Goal: Task Accomplishment & Management: Use online tool/utility

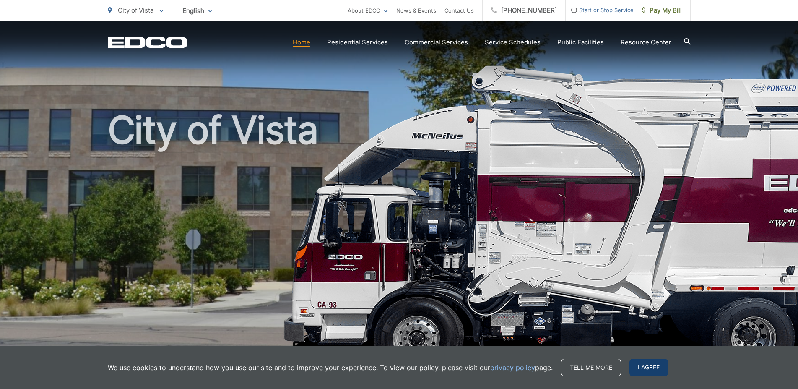
click at [634, 365] on span "I agree" at bounding box center [648, 367] width 39 height 18
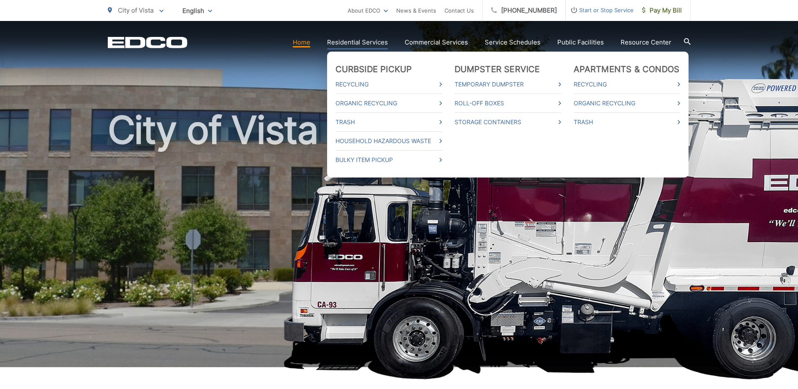
click at [350, 39] on link "Residential Services" at bounding box center [357, 42] width 61 height 10
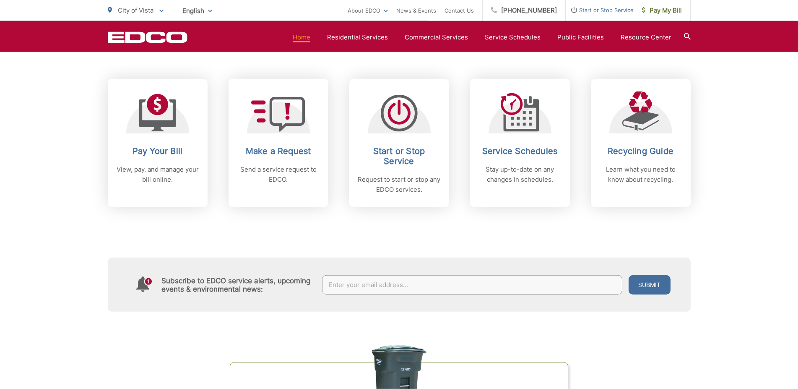
scroll to position [342, 0]
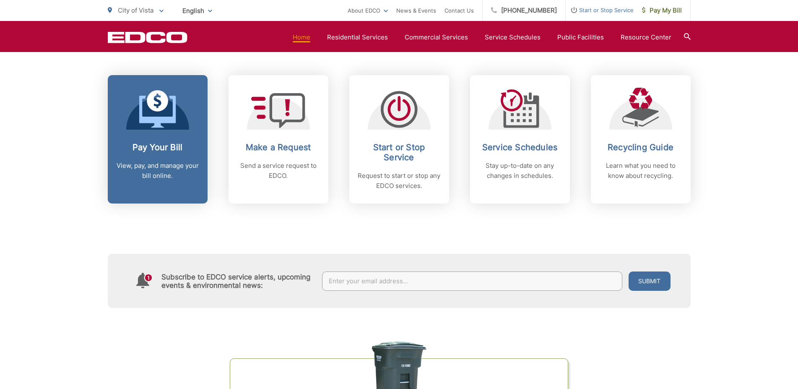
click at [157, 112] on icon at bounding box center [157, 109] width 37 height 38
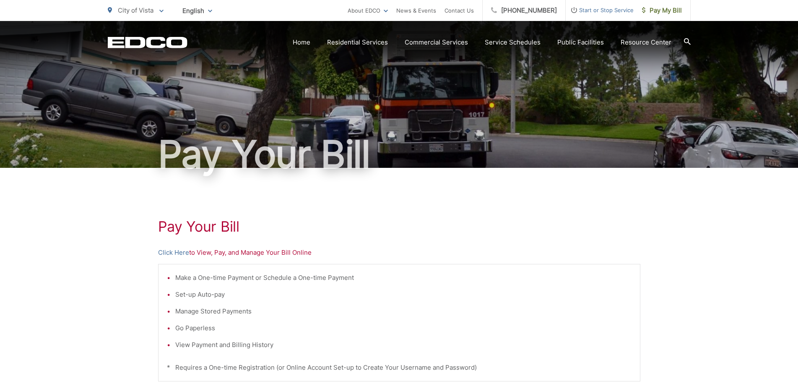
drag, startPoint x: 171, startPoint y: 252, endPoint x: 182, endPoint y: 244, distance: 13.2
click at [171, 251] on link "Click Here" at bounding box center [173, 252] width 31 height 10
